Goal: Answer question/provide support: Share knowledge or assist other users

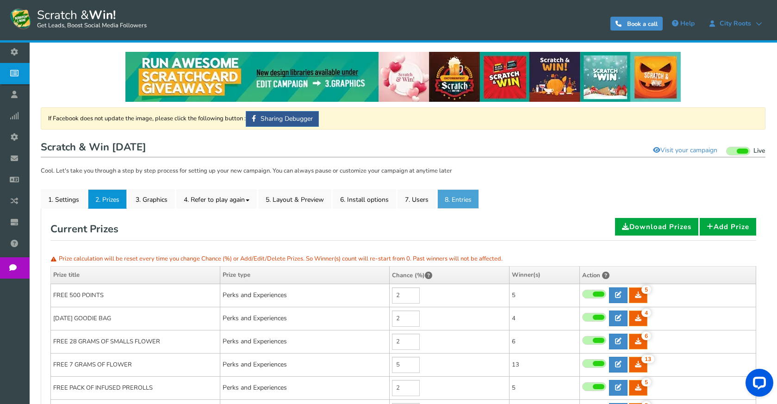
click at [464, 202] on link "8. Entries" at bounding box center [458, 198] width 42 height 19
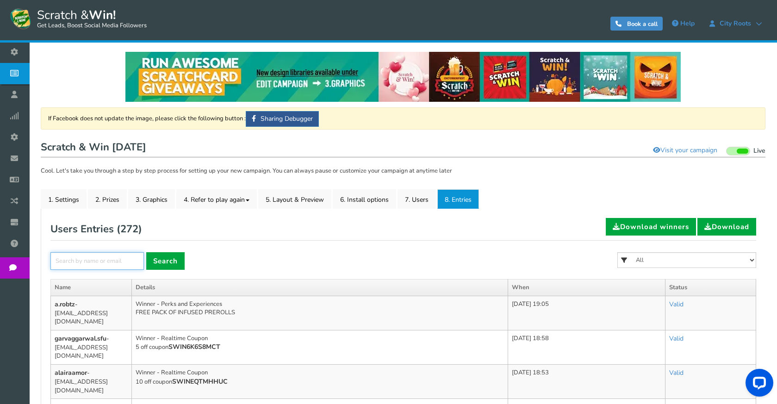
click at [132, 262] on input "text" at bounding box center [96, 261] width 93 height 18
paste input "[PERSON_NAME][EMAIL_ADDRESS][PERSON_NAME][DOMAIN_NAME]"
type input "[PERSON_NAME][EMAIL_ADDRESS][PERSON_NAME][DOMAIN_NAME]"
click at [152, 261] on link "Search" at bounding box center [165, 261] width 38 height 18
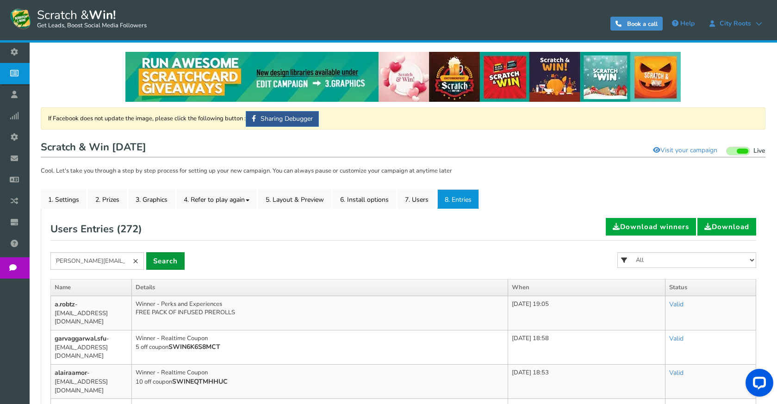
scroll to position [0, 0]
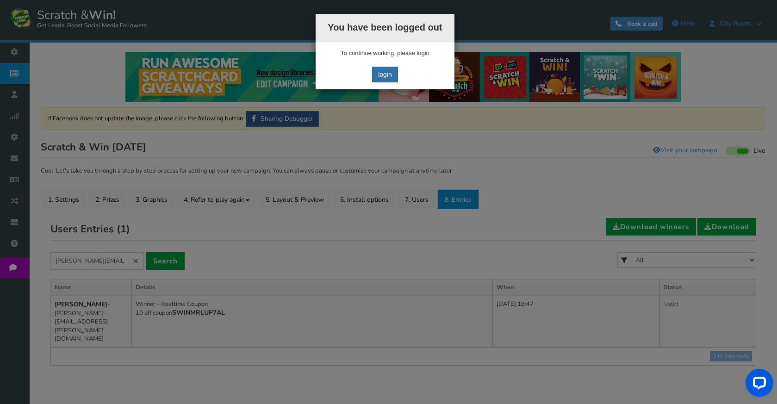
click at [389, 74] on link "login" at bounding box center [385, 75] width 26 height 16
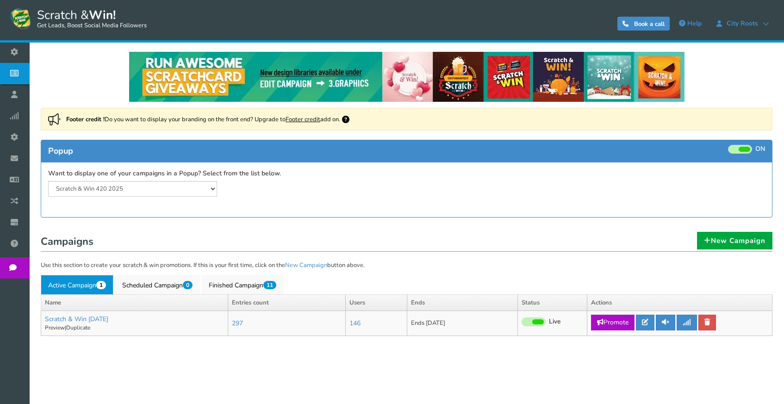
select select "20804"
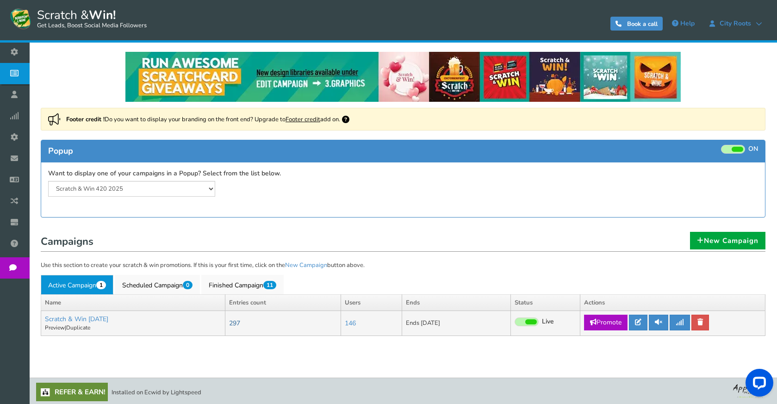
click at [240, 322] on link "297" at bounding box center [234, 323] width 11 height 9
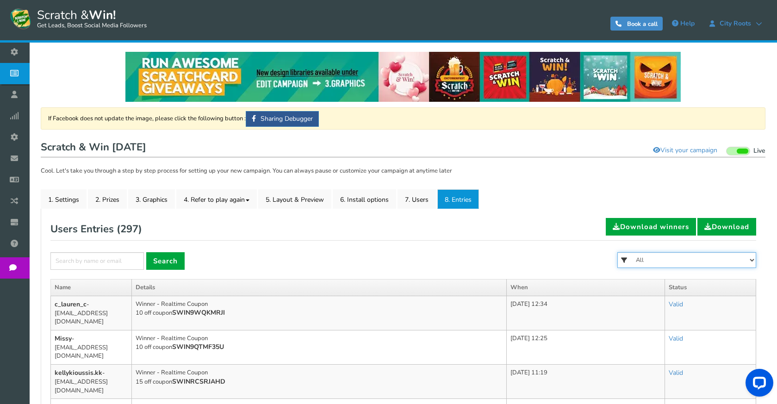
click at [663, 265] on select "All FREE 500 POINTS HALLOWEEN GOODIE BAG FREE 28 GRAMS OF SMALLS FLOWER FREE 7 …" at bounding box center [686, 260] width 139 height 16
select select "86485"
click at [617, 252] on select "All FREE 500 POINTS HALLOWEEN GOODIE BAG FREE 28 GRAMS OF SMALLS FLOWER FREE 7 …" at bounding box center [686, 260] width 139 height 16
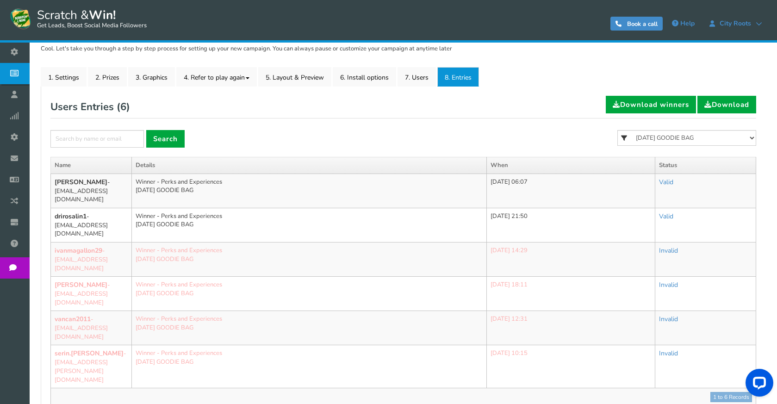
scroll to position [139, 0]
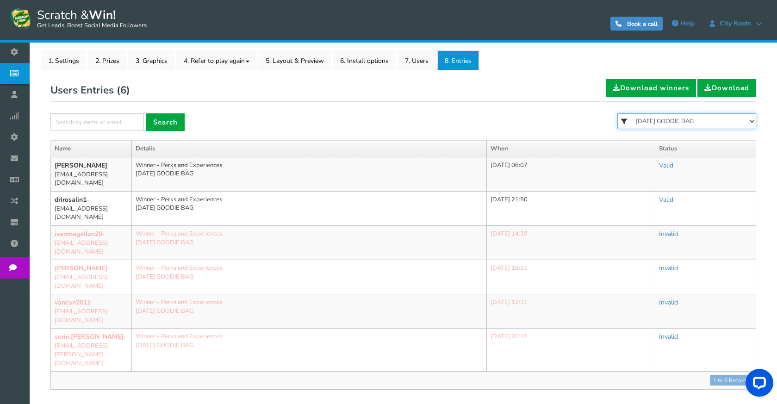
click at [692, 119] on select "All FREE 500 POINTS HALLOWEEN GOODIE BAG FREE 28 GRAMS OF SMALLS FLOWER FREE 7 …" at bounding box center [686, 121] width 139 height 16
select select "86484"
click at [617, 113] on select "All FREE 500 POINTS HALLOWEEN GOODIE BAG FREE 28 GRAMS OF SMALLS FLOWER FREE 7 …" at bounding box center [686, 121] width 139 height 16
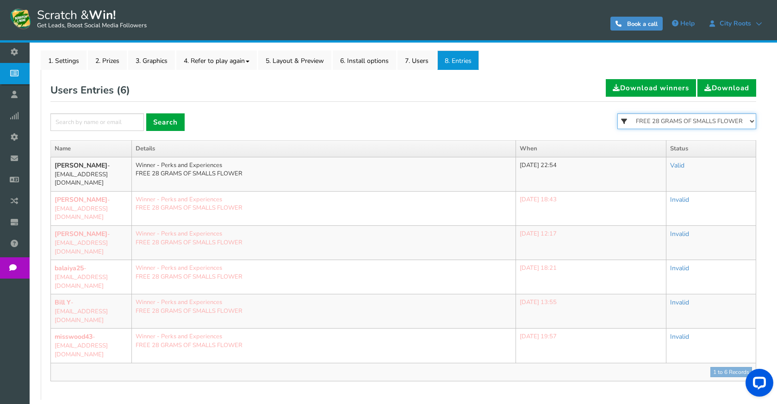
click at [684, 121] on select "All FREE 500 POINTS HALLOWEEN GOODIE BAG FREE 28 GRAMS OF SMALLS FLOWER FREE 7 …" at bounding box center [686, 121] width 139 height 16
select select "86482"
click at [617, 113] on select "All FREE 500 POINTS HALLOWEEN GOODIE BAG FREE 28 GRAMS OF SMALLS FLOWER FREE 7 …" at bounding box center [686, 121] width 139 height 16
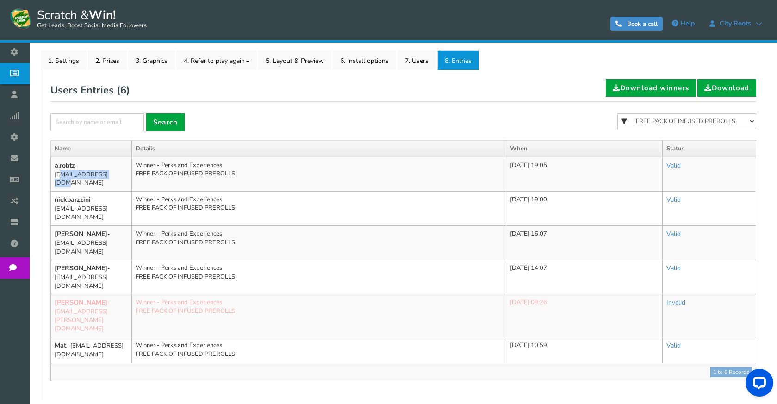
drag, startPoint x: 112, startPoint y: 174, endPoint x: 87, endPoint y: 75, distance: 102.1
click at [54, 179] on td "a.robtz - a.robtz@gmail.com" at bounding box center [91, 174] width 81 height 34
copy td "a.robtz@gmail.com"
drag, startPoint x: 119, startPoint y: 199, endPoint x: 55, endPoint y: 198, distance: 63.9
click at [55, 198] on td "nickbarzzini - nickbarzzini@gmail.com" at bounding box center [91, 208] width 81 height 34
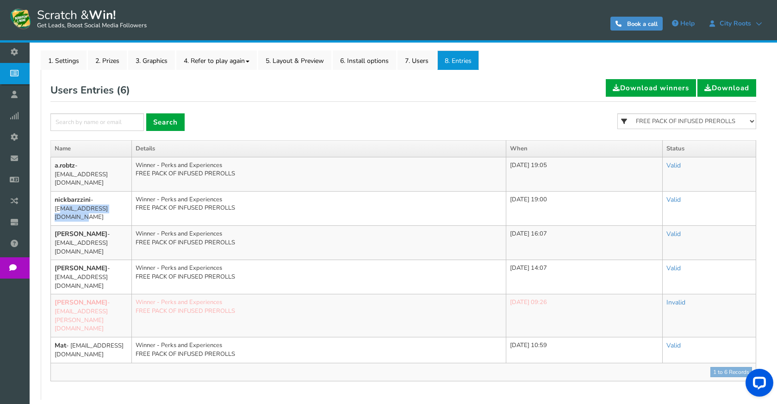
copy td "nickbarzzini@gmail.com"
click at [690, 124] on select "All FREE 500 POINTS HALLOWEEN GOODIE BAG FREE 28 GRAMS OF SMALLS FLOWER FREE 7 …" at bounding box center [686, 121] width 139 height 16
select select "86483"
click at [617, 113] on select "All FREE 500 POINTS HALLOWEEN GOODIE BAG FREE 28 GRAMS OF SMALLS FLOWER FREE 7 …" at bounding box center [686, 121] width 139 height 16
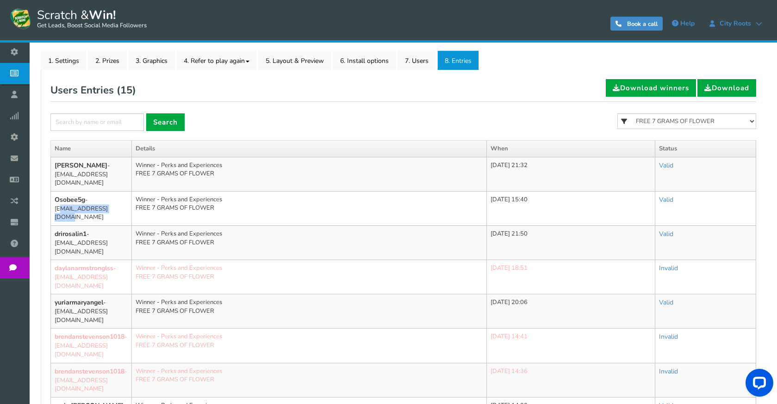
drag, startPoint x: 119, startPoint y: 200, endPoint x: 52, endPoint y: 204, distance: 67.6
click at [52, 204] on td "Osobee5g - Osobee5g@gmail.com" at bounding box center [91, 208] width 81 height 34
copy td "Osobee5g@gmail.com"
click at [700, 122] on select "All FREE 500 POINTS HALLOWEEN GOODIE BAG FREE 28 GRAMS OF SMALLS FLOWER FREE 7 …" at bounding box center [686, 121] width 139 height 16
select select "86482"
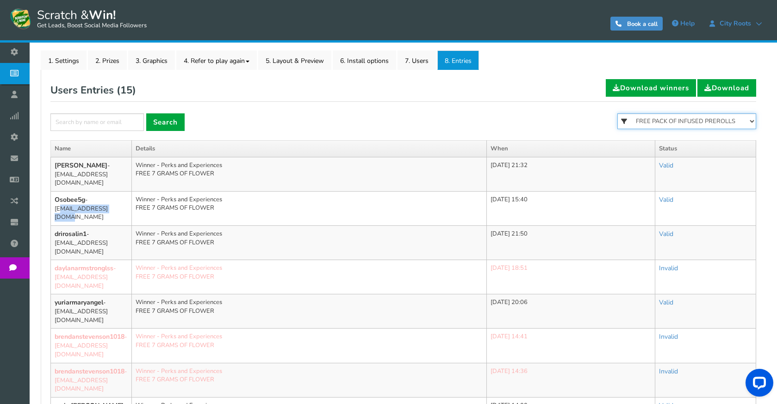
click at [617, 113] on select "All FREE 500 POINTS HALLOWEEN GOODIE BAG FREE 28 GRAMS OF SMALLS FLOWER FREE 7 …" at bounding box center [686, 121] width 139 height 16
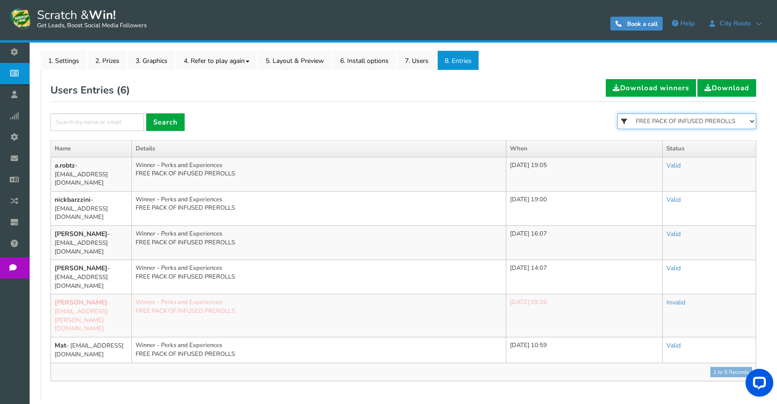
drag, startPoint x: 687, startPoint y: 118, endPoint x: 687, endPoint y: 128, distance: 9.7
click at [687, 118] on select "All FREE 500 POINTS HALLOWEEN GOODIE BAG FREE 28 GRAMS OF SMALLS FLOWER FREE 7 …" at bounding box center [686, 121] width 139 height 16
select select "86481"
click at [617, 113] on select "All FREE 500 POINTS HALLOWEEN GOODIE BAG FREE 28 GRAMS OF SMALLS FLOWER FREE 7 …" at bounding box center [686, 121] width 139 height 16
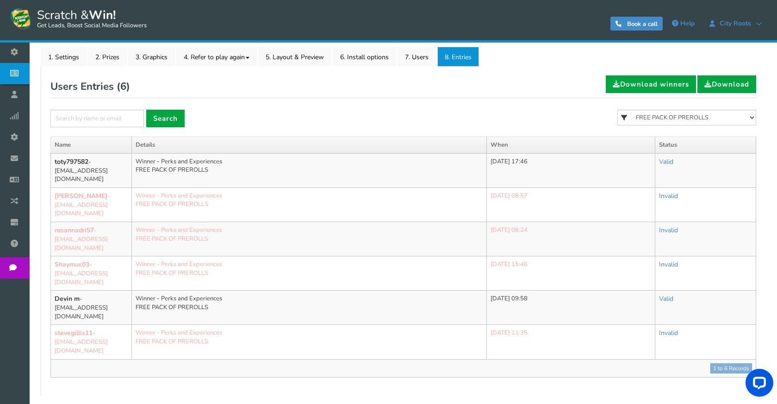
scroll to position [144, 0]
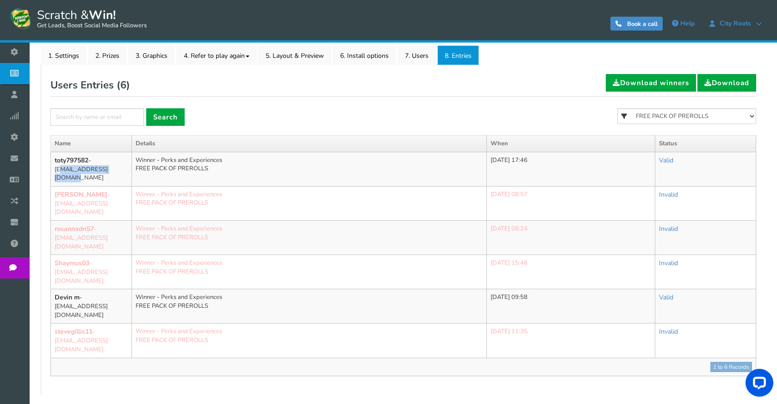
drag, startPoint x: 119, startPoint y: 171, endPoint x: 53, endPoint y: 173, distance: 66.7
click at [53, 173] on td "toty797582 - toty797582@gmail.com" at bounding box center [91, 169] width 81 height 34
copy td "toty797582@gmail.com"
click at [130, 116] on input "text" at bounding box center [96, 117] width 93 height 18
paste input "allison.follis@gmail.com"
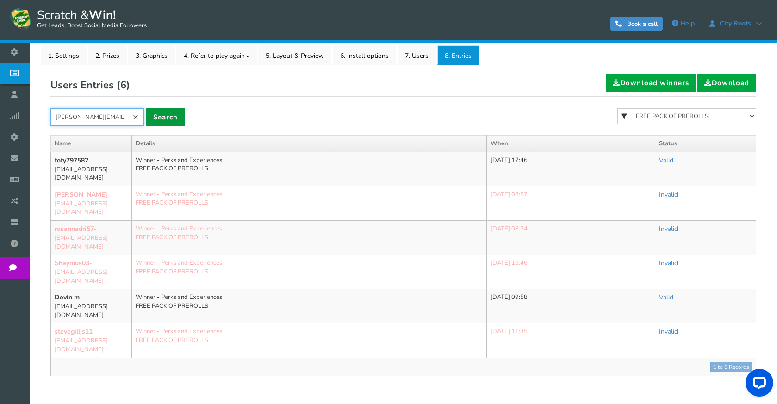
type input "allison.follis@gmail.com"
click at [167, 122] on link "Search" at bounding box center [165, 117] width 38 height 18
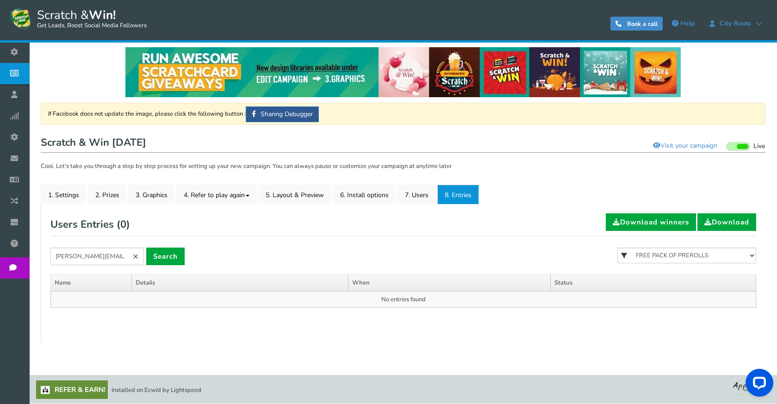
scroll to position [5, 0]
click at [665, 255] on select "All FREE 500 POINTS HALLOWEEN GOODIE BAG FREE 28 GRAMS OF SMALLS FLOWER FREE 7 …" at bounding box center [686, 256] width 139 height 16
select select
click at [617, 248] on select "All FREE 500 POINTS HALLOWEEN GOODIE BAG FREE 28 GRAMS OF SMALLS FLOWER FREE 7 …" at bounding box center [686, 256] width 139 height 16
